Goal: Task Accomplishment & Management: Manage account settings

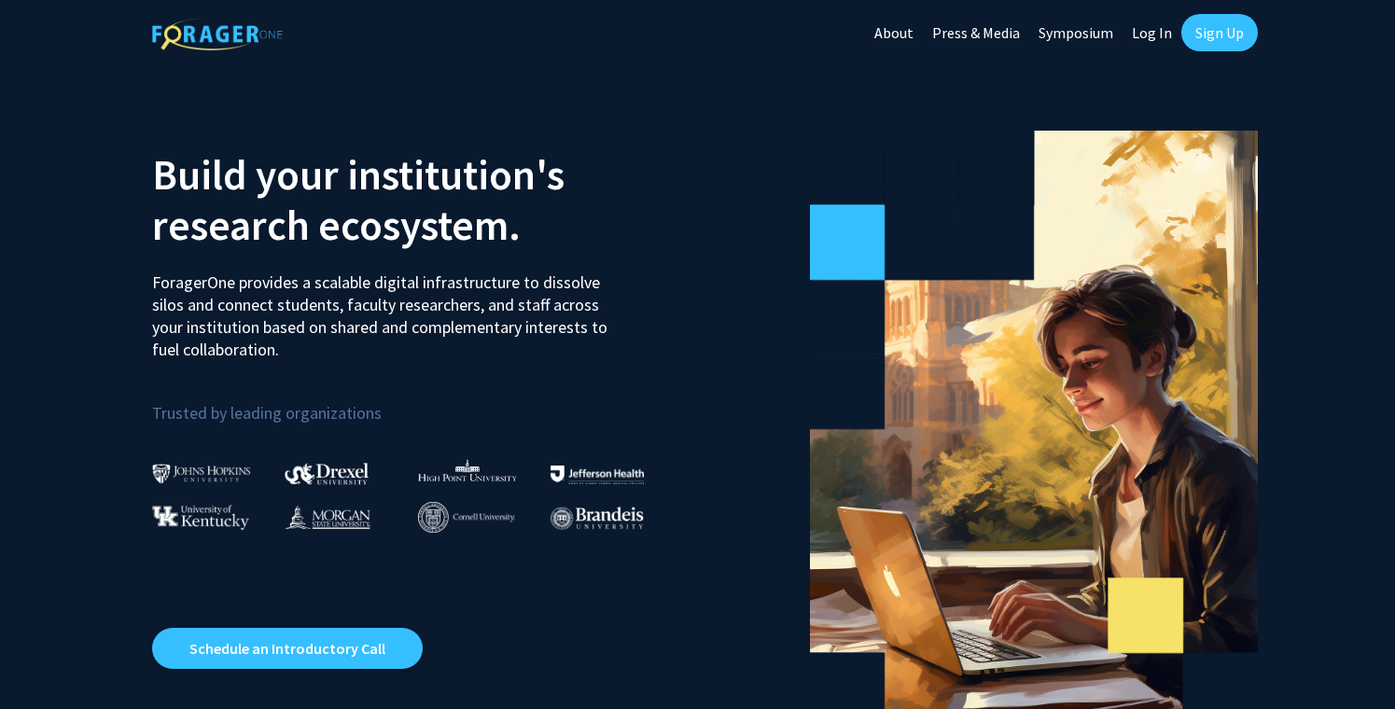
click at [1149, 25] on link "Log In" at bounding box center [1152, 32] width 59 height 65
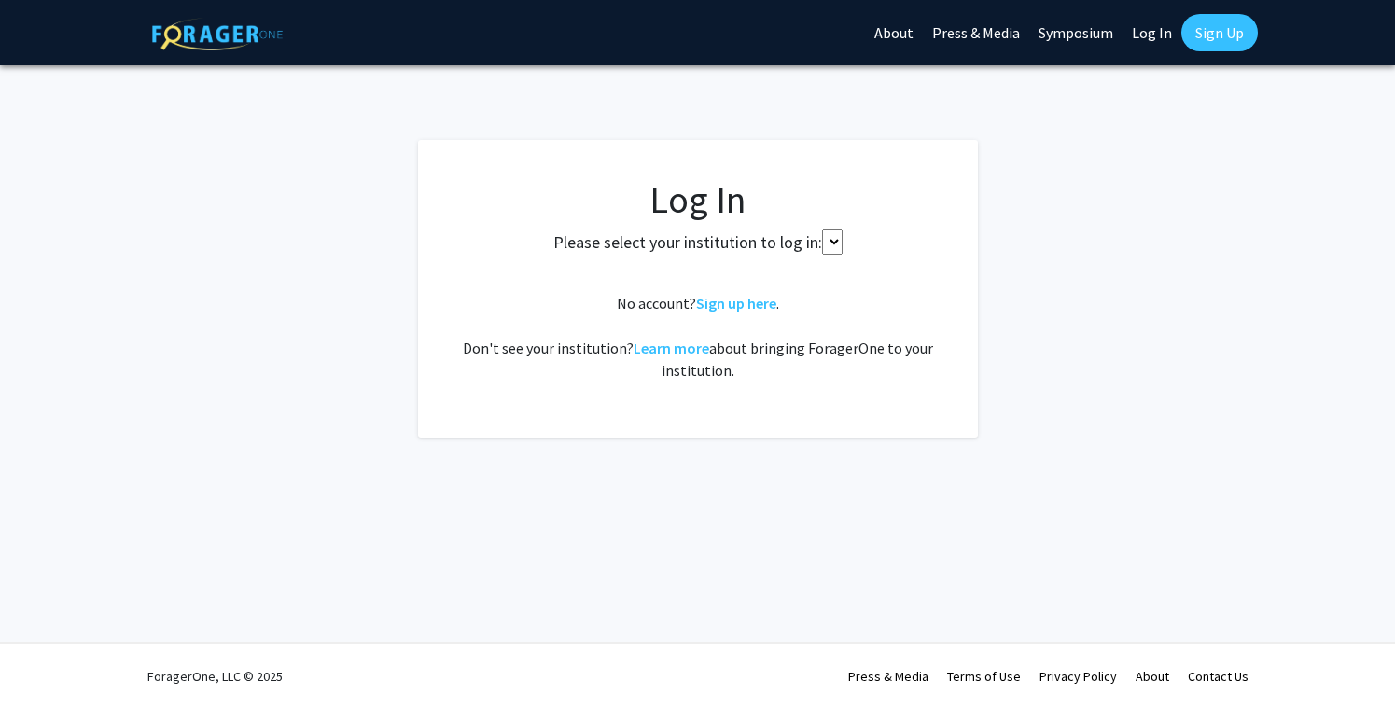
select select
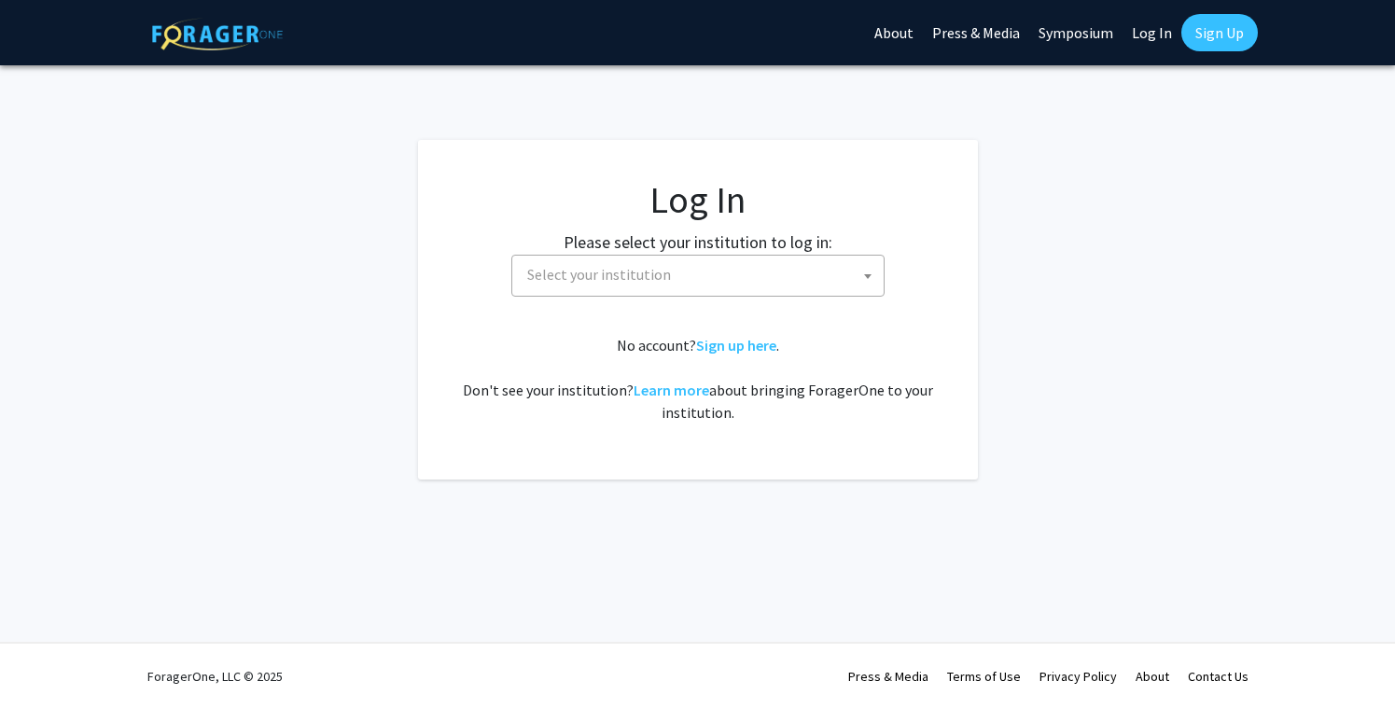
click at [721, 263] on span "Select your institution" at bounding box center [702, 275] width 364 height 38
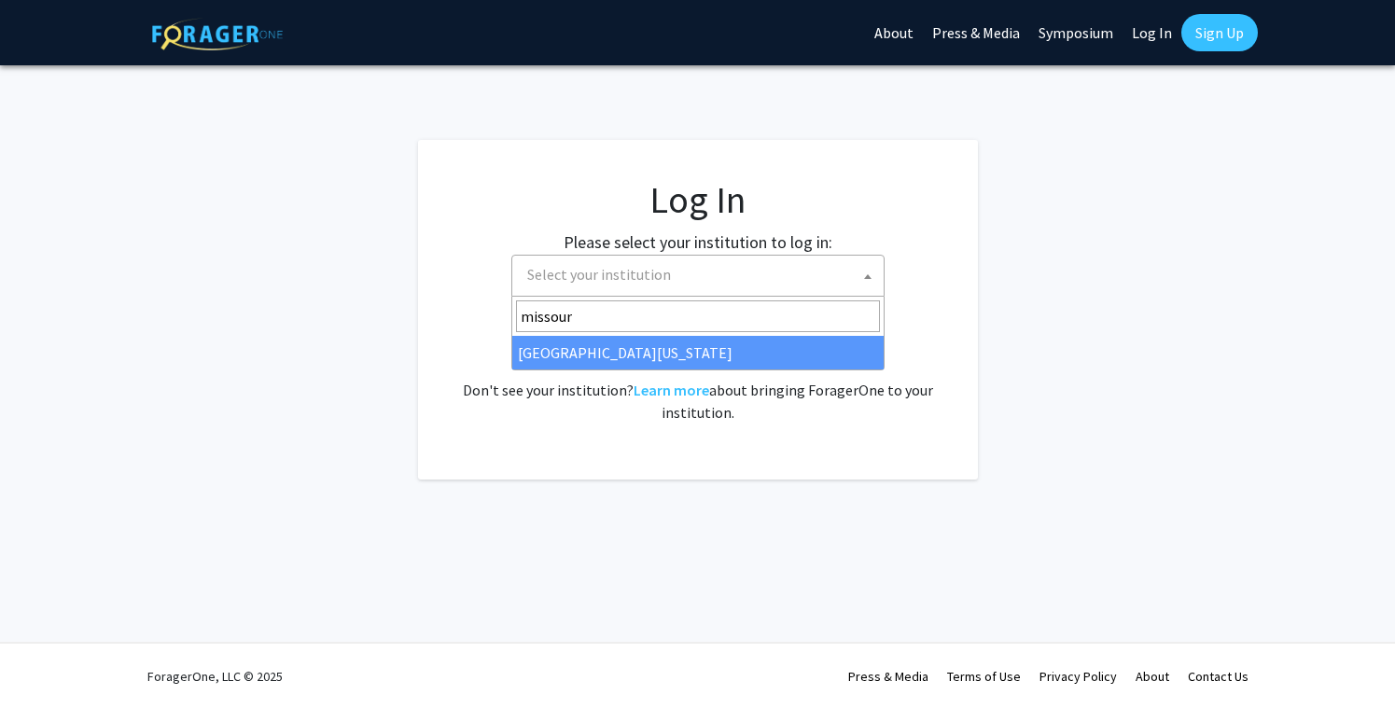
type input "missour"
select select "33"
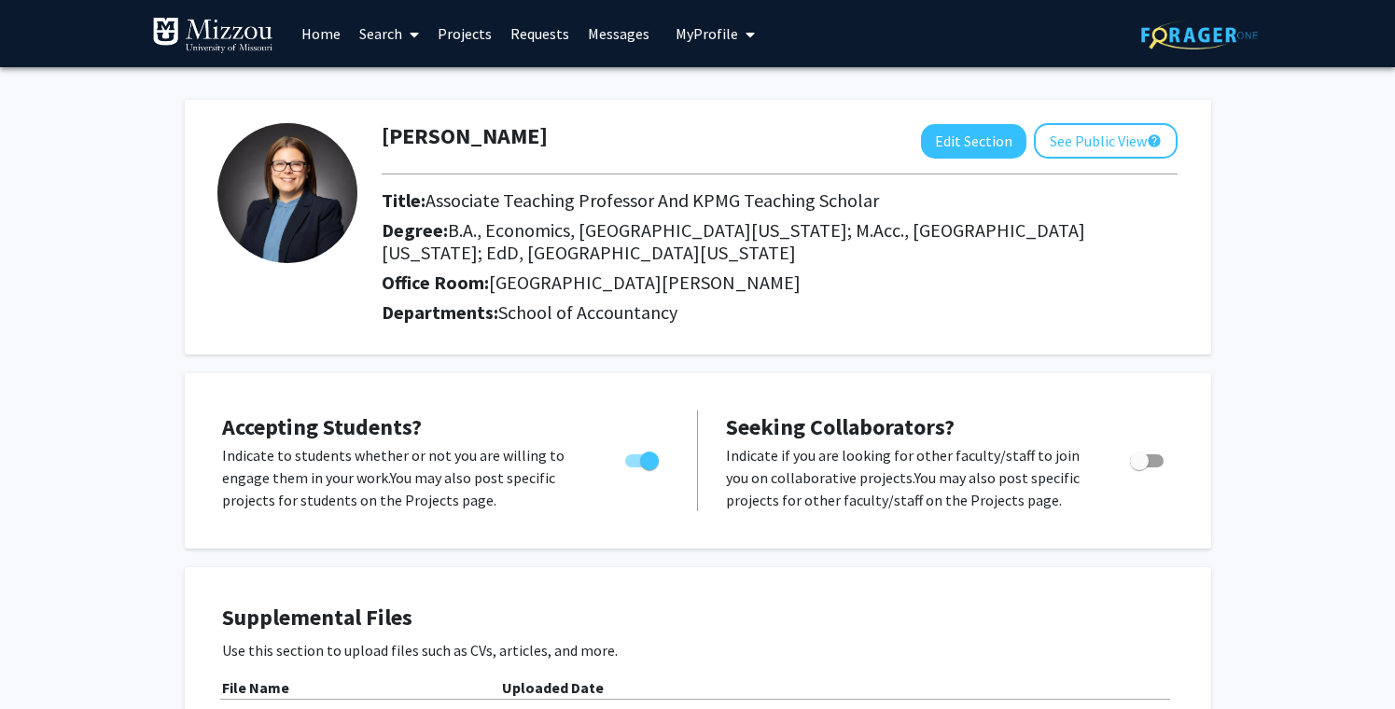
click at [634, 450] on label "Toggle" at bounding box center [638, 461] width 41 height 22
click at [634, 468] on input "Would you like to permit student requests?" at bounding box center [634, 468] width 1 height 1
checkbox input "false"
click at [1091, 143] on button "See Public View help" at bounding box center [1106, 140] width 144 height 35
